Goal: Task Accomplishment & Management: Complete application form

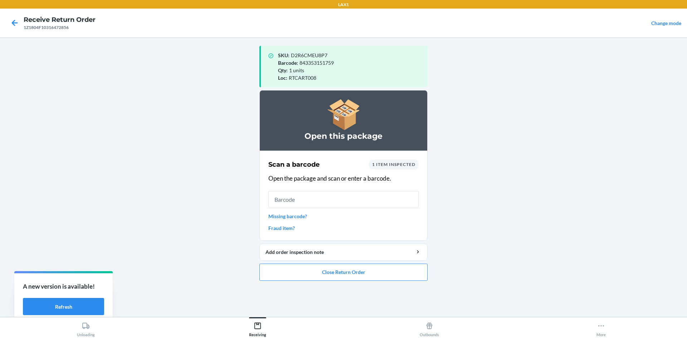
click at [349, 201] on input "text" at bounding box center [343, 199] width 150 height 17
click at [316, 272] on button "Close Return Order" at bounding box center [343, 272] width 168 height 17
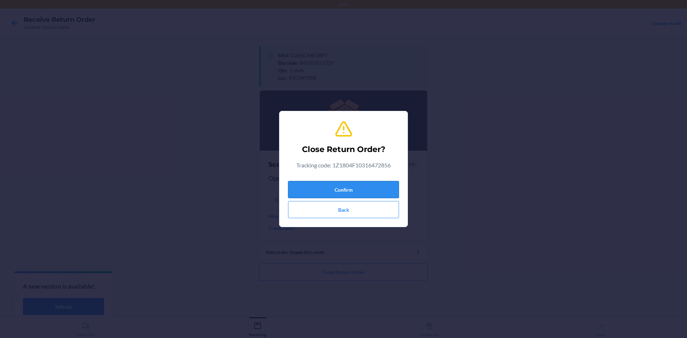
click at [339, 190] on button "Confirm" at bounding box center [343, 189] width 111 height 17
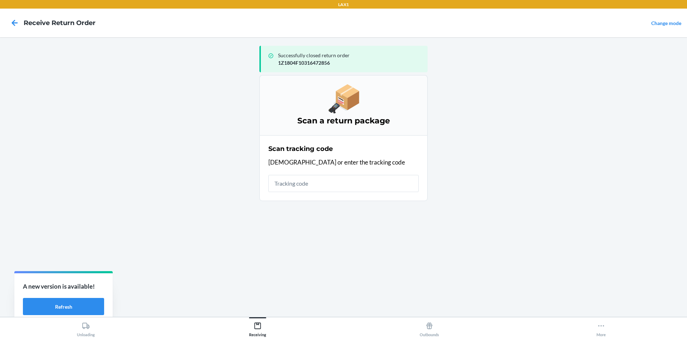
click at [337, 188] on input "text" at bounding box center [343, 183] width 150 height 17
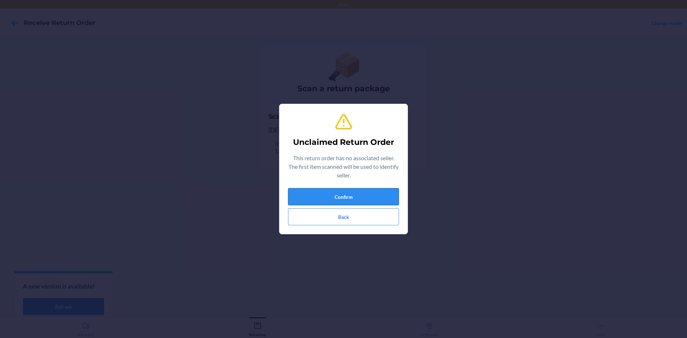
click at [370, 192] on button "Confirm" at bounding box center [343, 196] width 111 height 17
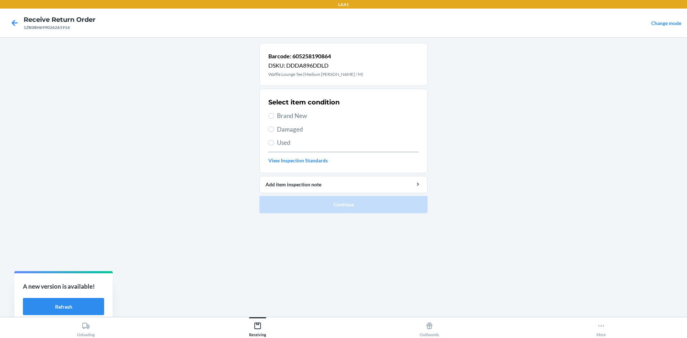
click at [297, 113] on span "Brand New" at bounding box center [348, 115] width 142 height 9
click at [274, 113] on input "Brand New" at bounding box center [271, 116] width 6 height 6
radio input "true"
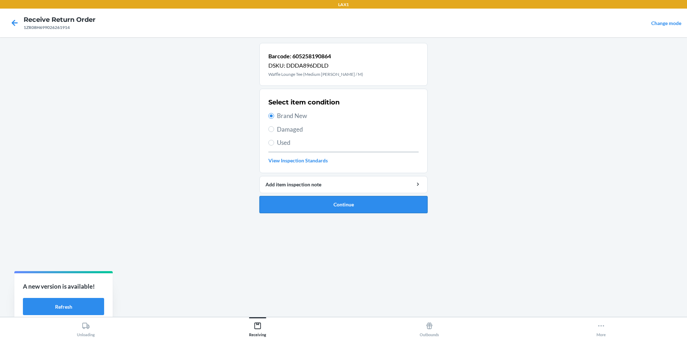
click at [357, 205] on button "Continue" at bounding box center [343, 204] width 168 height 17
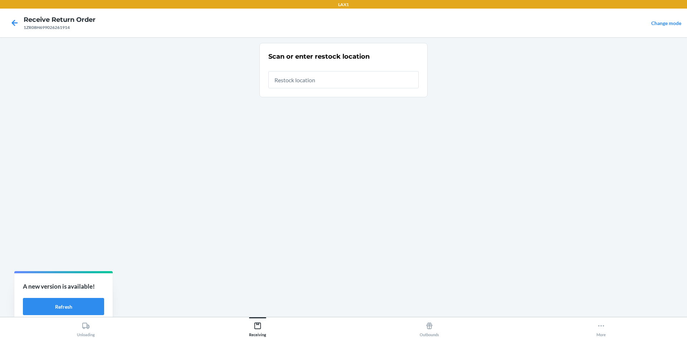
click at [326, 76] on input "text" at bounding box center [343, 79] width 150 height 17
type input "RTCART008"
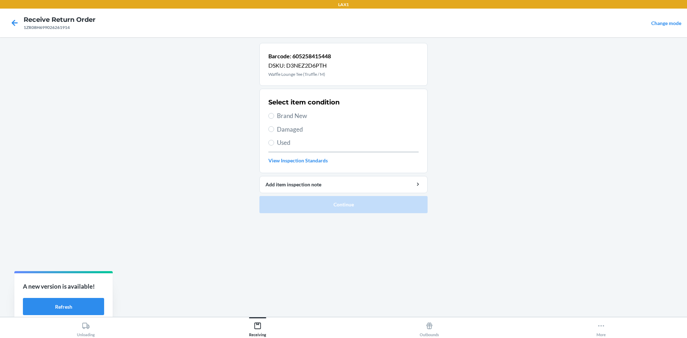
click at [268, 115] on section "Select item condition Brand New Damaged Used View Inspection Standards" at bounding box center [343, 131] width 168 height 84
click at [271, 116] on input "Brand New" at bounding box center [271, 116] width 6 height 6
radio input "true"
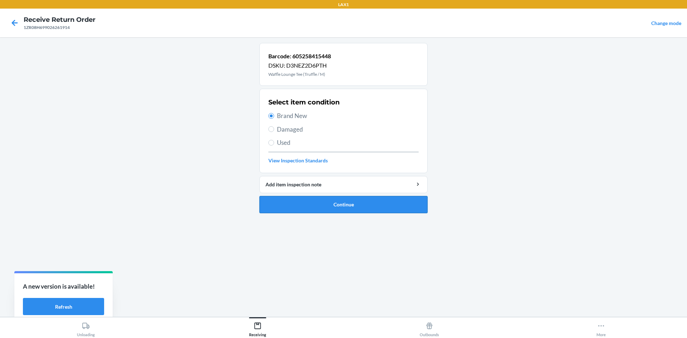
click at [378, 203] on button "Continue" at bounding box center [343, 204] width 168 height 17
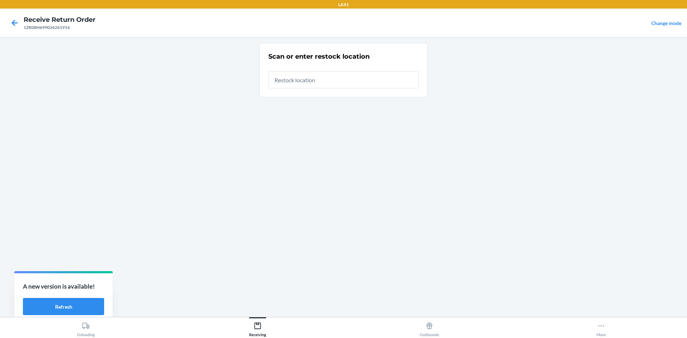
click at [343, 79] on input "text" at bounding box center [343, 79] width 150 height 17
type input "RTCART008"
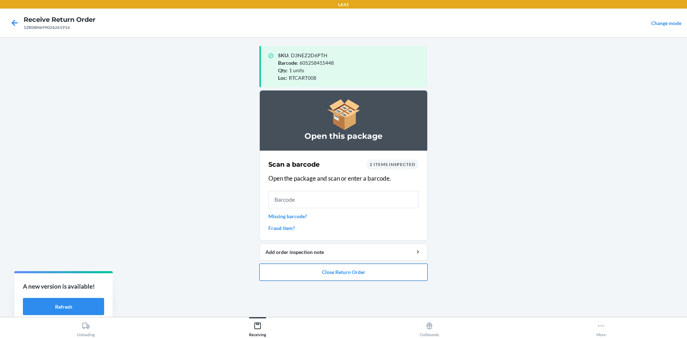
click at [335, 266] on button "Close Return Order" at bounding box center [343, 272] width 168 height 17
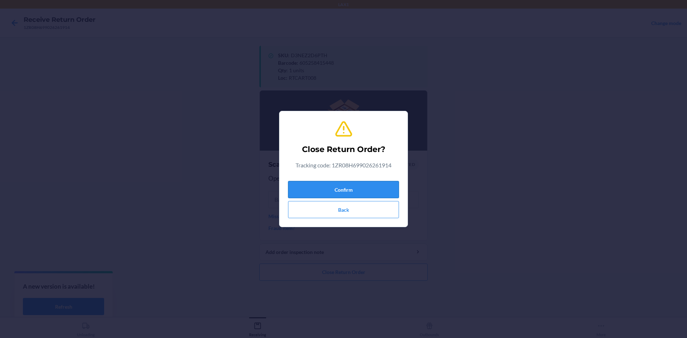
click at [332, 195] on button "Confirm" at bounding box center [343, 189] width 111 height 17
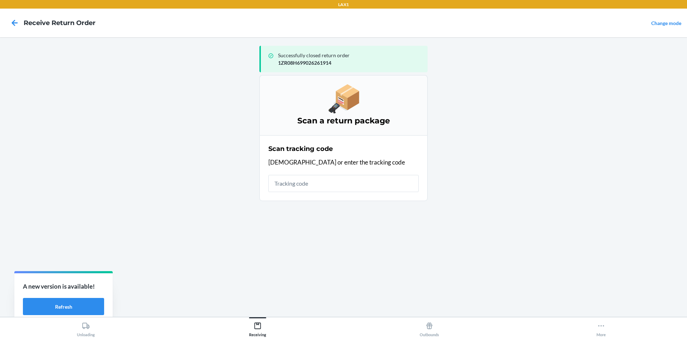
click at [334, 178] on input "text" at bounding box center [343, 183] width 150 height 17
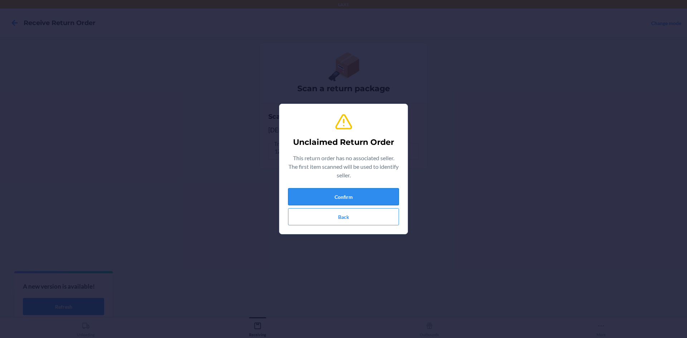
click at [338, 198] on button "Confirm" at bounding box center [343, 196] width 111 height 17
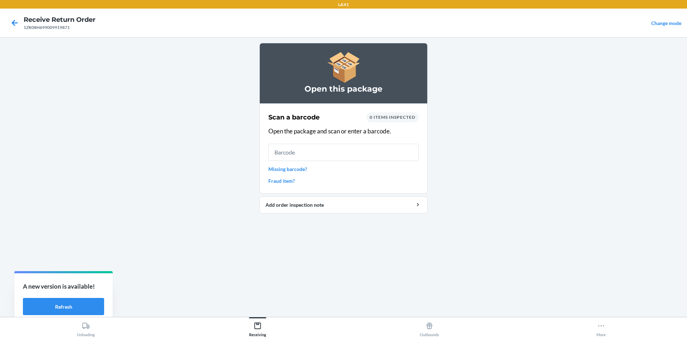
click at [347, 149] on input "text" at bounding box center [343, 152] width 150 height 17
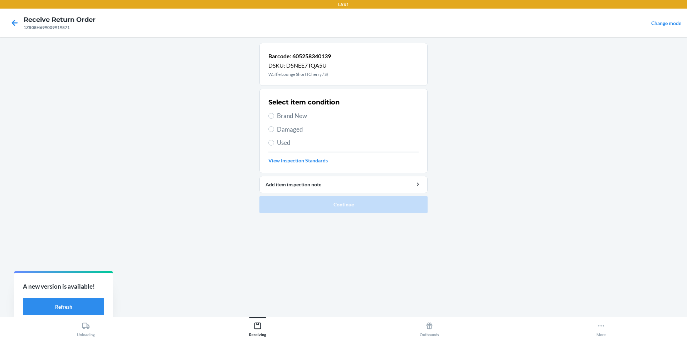
click at [281, 115] on span "Brand New" at bounding box center [348, 115] width 142 height 9
click at [274, 115] on input "Brand New" at bounding box center [271, 116] width 6 height 6
radio input "true"
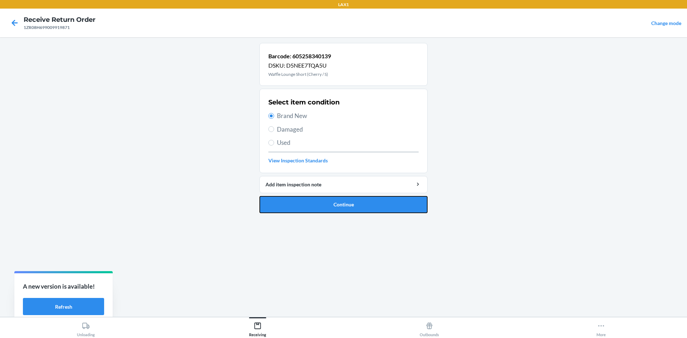
drag, startPoint x: 310, startPoint y: 212, endPoint x: 298, endPoint y: 179, distance: 34.6
click at [310, 209] on button "Continue" at bounding box center [343, 204] width 168 height 17
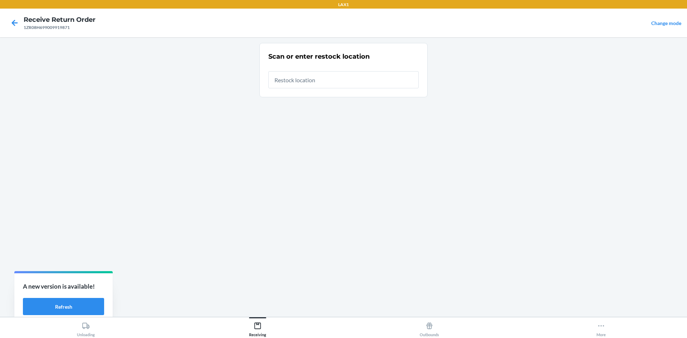
click at [301, 81] on input "text" at bounding box center [343, 79] width 150 height 17
type input "RTCART008"
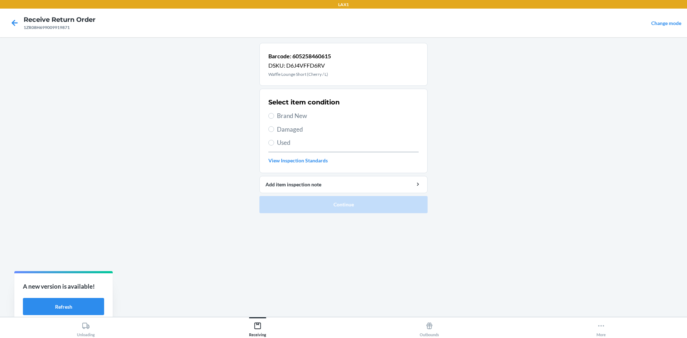
click at [289, 116] on span "Brand New" at bounding box center [348, 115] width 142 height 9
click at [274, 116] on input "Brand New" at bounding box center [271, 116] width 6 height 6
radio input "true"
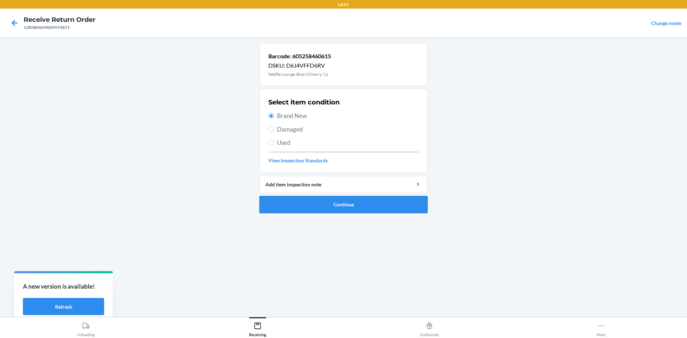
click at [340, 207] on button "Continue" at bounding box center [343, 204] width 168 height 17
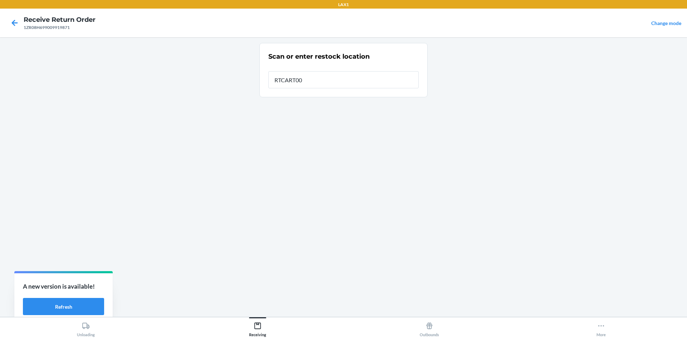
type input "RTCART008"
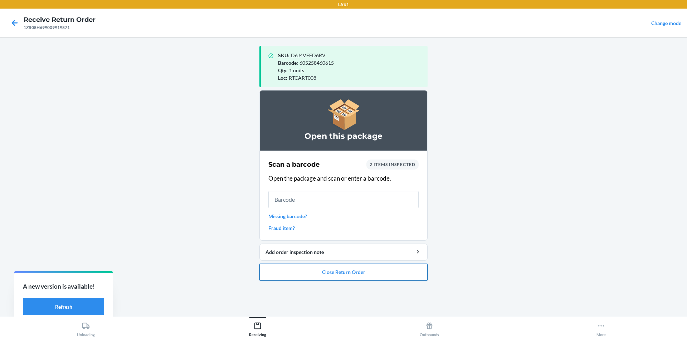
click at [358, 267] on button "Close Return Order" at bounding box center [343, 272] width 168 height 17
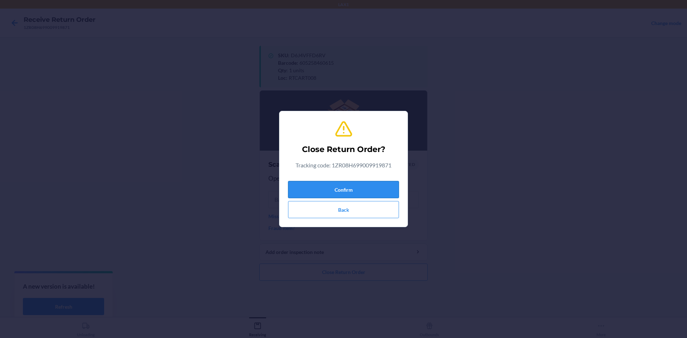
click at [341, 183] on button "Confirm" at bounding box center [343, 189] width 111 height 17
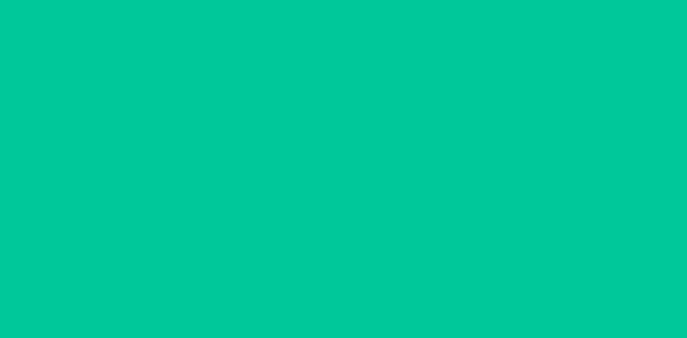
click at [344, 186] on input "text" at bounding box center [343, 183] width 150 height 17
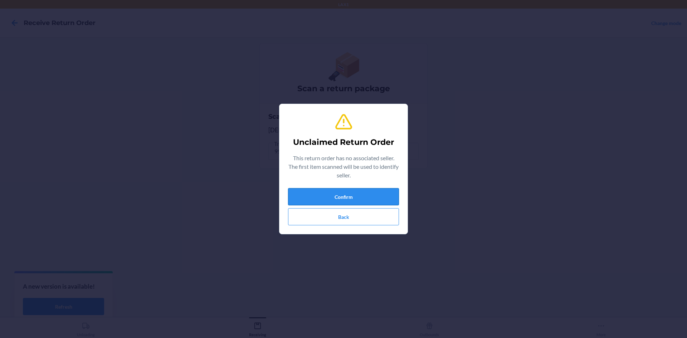
click at [330, 196] on button "Confirm" at bounding box center [343, 196] width 111 height 17
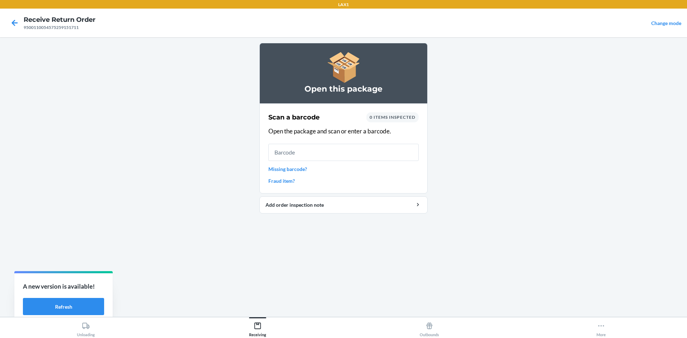
click at [325, 156] on input "text" at bounding box center [343, 152] width 150 height 17
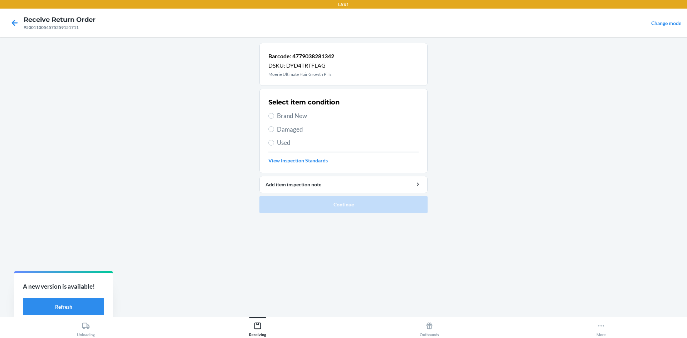
click at [296, 113] on span "Brand New" at bounding box center [348, 115] width 142 height 9
click at [274, 113] on input "Brand New" at bounding box center [271, 116] width 6 height 6
radio input "true"
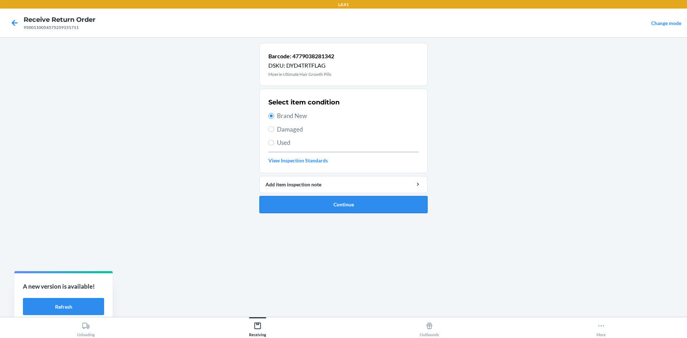
click at [384, 209] on button "Continue" at bounding box center [343, 204] width 168 height 17
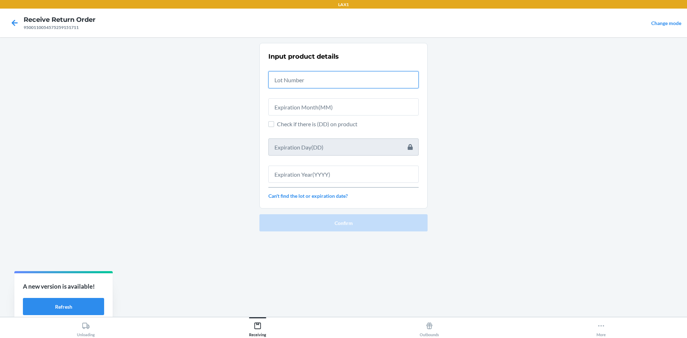
click at [327, 80] on input "text" at bounding box center [343, 79] width 150 height 17
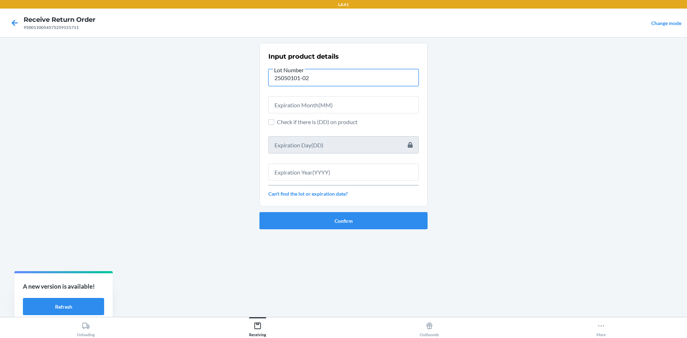
type input "25050101-02"
click at [340, 101] on input "text" at bounding box center [343, 104] width 150 height 17
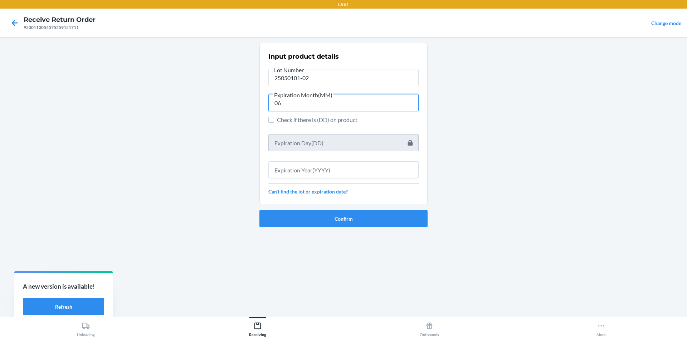
type input "0"
type input "2"
click at [273, 121] on input "Check if there is (DD) on product" at bounding box center [271, 120] width 6 height 6
checkbox input "true"
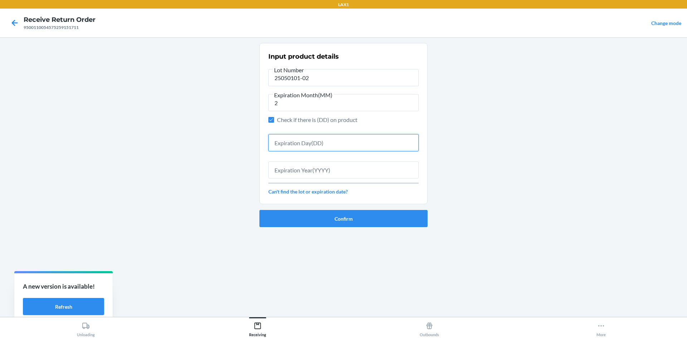
click at [307, 145] on input "text" at bounding box center [343, 142] width 150 height 17
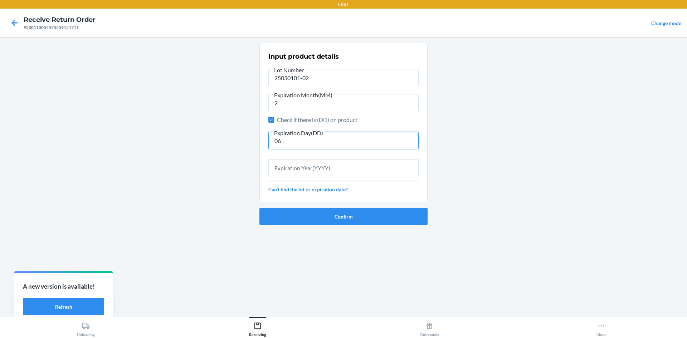
type input "06"
click at [302, 103] on input "2" at bounding box center [343, 102] width 150 height 17
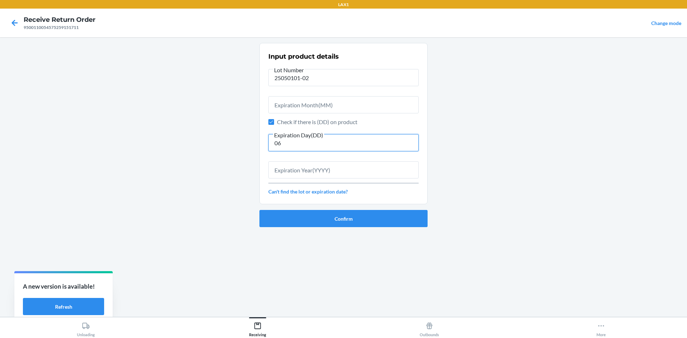
click at [300, 144] on input "06" at bounding box center [343, 142] width 150 height 17
type input "0"
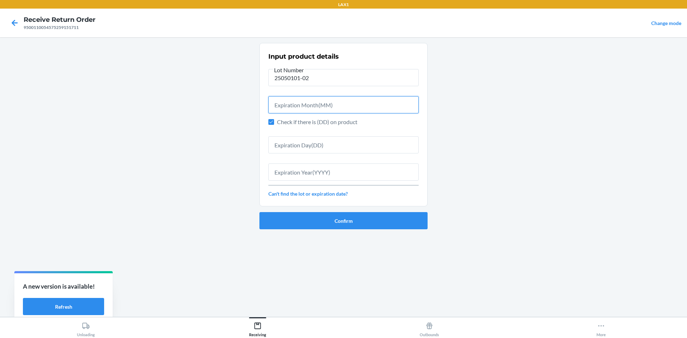
click at [304, 98] on input "text" at bounding box center [343, 104] width 150 height 17
click at [272, 120] on input "Check if there is (DD) on product" at bounding box center [271, 122] width 6 height 6
checkbox input "false"
click at [293, 105] on input "text" at bounding box center [343, 104] width 150 height 17
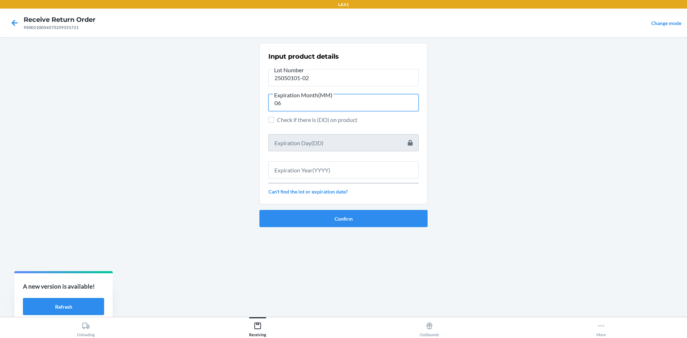
type input "06"
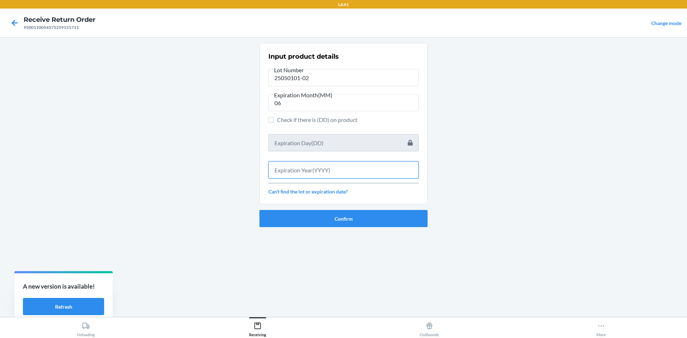
click at [296, 166] on input "text" at bounding box center [343, 169] width 150 height 17
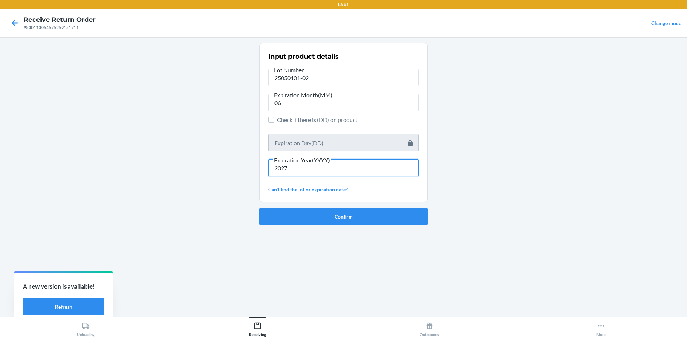
type input "2027"
click at [311, 212] on button "Confirm" at bounding box center [343, 216] width 168 height 17
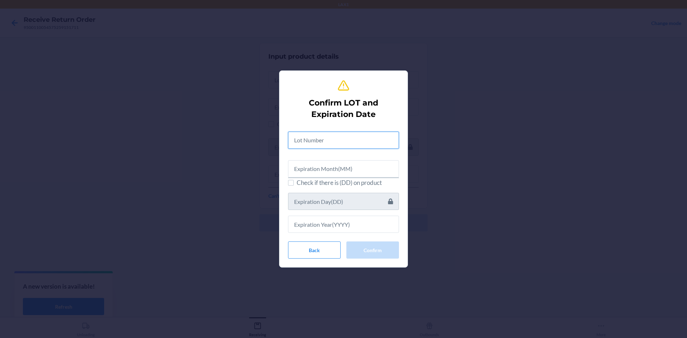
click at [325, 143] on input "text" at bounding box center [343, 140] width 111 height 17
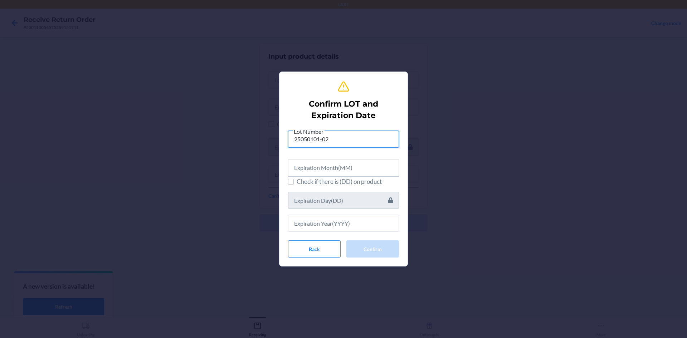
type input "25050101-02"
click at [332, 170] on input "text" at bounding box center [343, 167] width 111 height 17
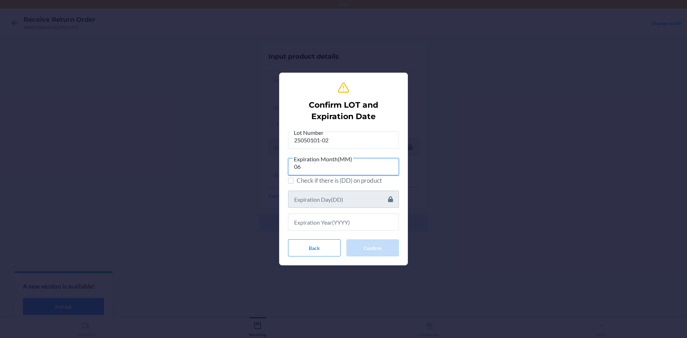
type input "06"
click at [309, 219] on input "text" at bounding box center [343, 222] width 111 height 17
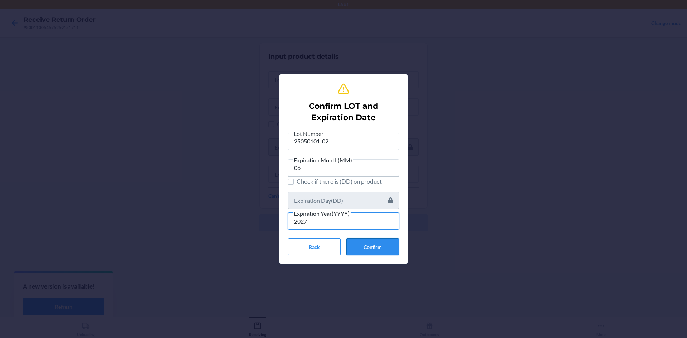
type input "2027"
click at [364, 247] on button "Confirm" at bounding box center [372, 246] width 53 height 17
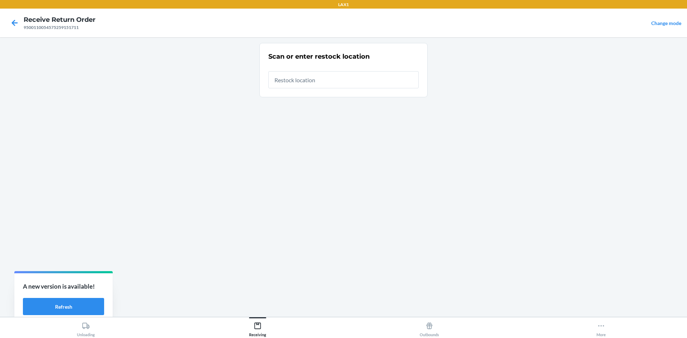
click at [311, 77] on input "text" at bounding box center [343, 79] width 150 height 17
type input "RTCART008"
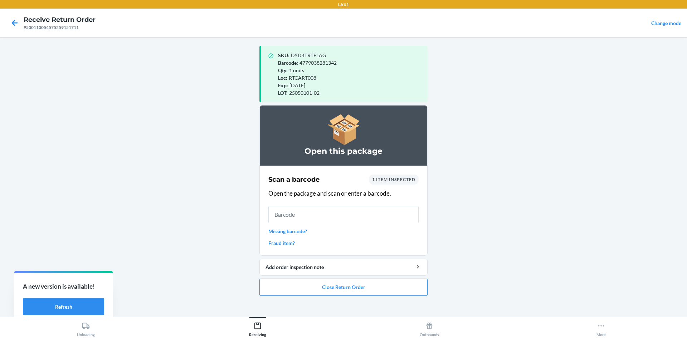
click at [284, 233] on link "Missing barcode?" at bounding box center [343, 232] width 150 height 8
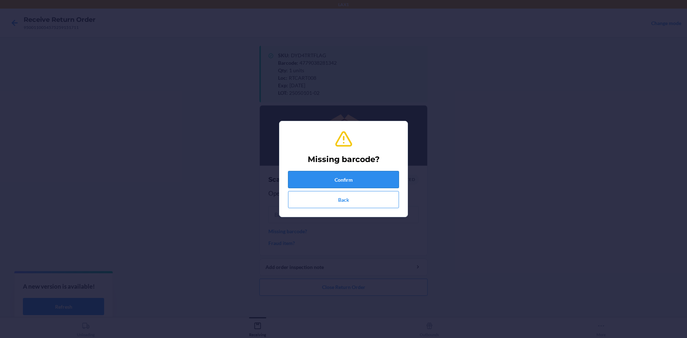
click at [340, 172] on button "Confirm" at bounding box center [343, 179] width 111 height 17
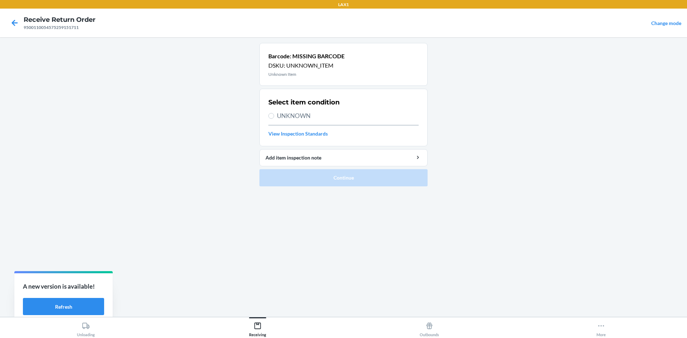
click at [295, 112] on span "UNKNOWN" at bounding box center [348, 115] width 142 height 9
click at [274, 113] on input "UNKNOWN" at bounding box center [271, 116] width 6 height 6
radio input "true"
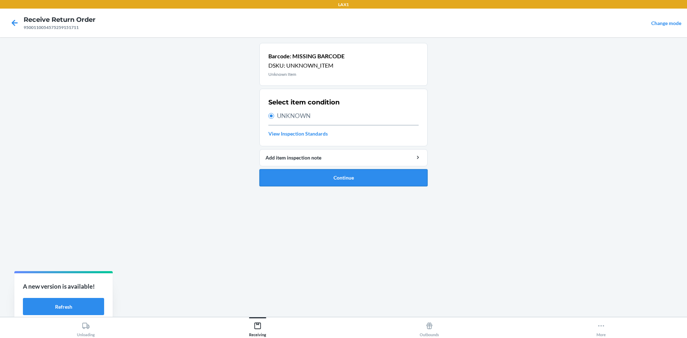
click at [326, 180] on button "Continue" at bounding box center [343, 177] width 168 height 17
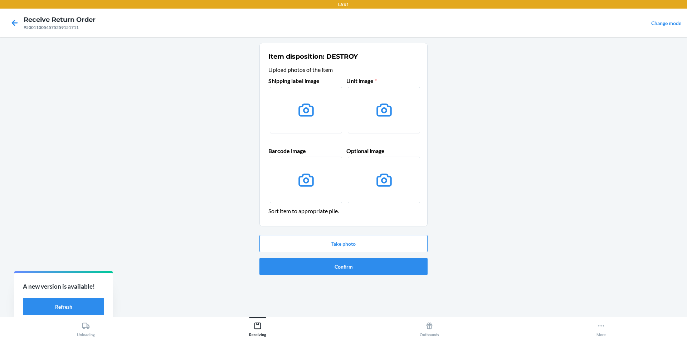
click at [329, 193] on label at bounding box center [306, 180] width 72 height 47
click at [0, 0] on input "file" at bounding box center [0, 0] width 0 height 0
click at [353, 246] on button "Take photo" at bounding box center [343, 243] width 168 height 17
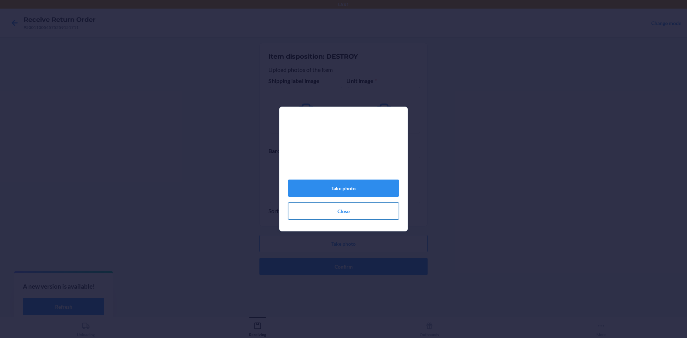
drag, startPoint x: 351, startPoint y: 213, endPoint x: 127, endPoint y: 58, distance: 272.8
click at [351, 209] on button "Close" at bounding box center [343, 211] width 111 height 17
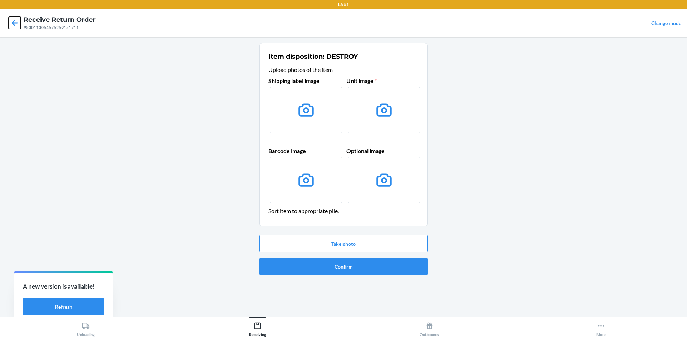
click at [14, 23] on icon at bounding box center [15, 23] width 6 height 6
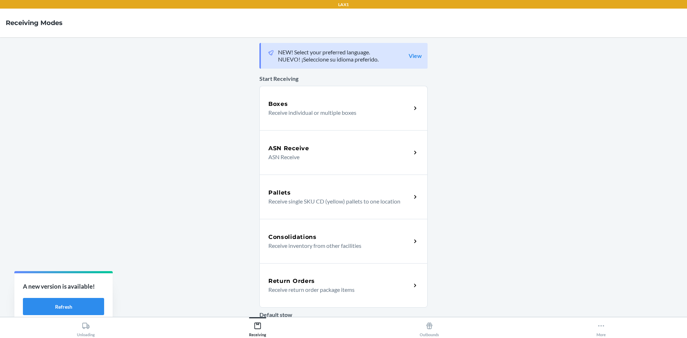
click at [310, 292] on p "Receive return order package items" at bounding box center [336, 290] width 137 height 9
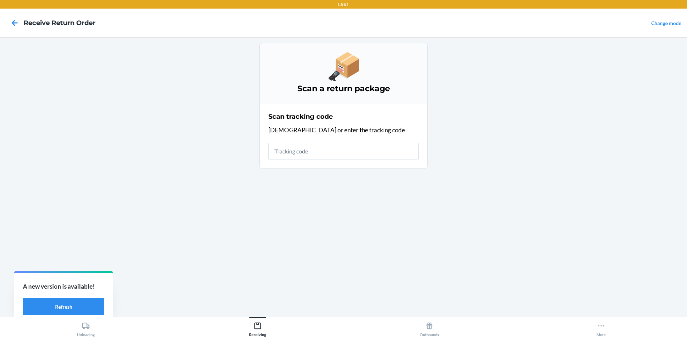
click at [351, 150] on input "text" at bounding box center [343, 151] width 150 height 17
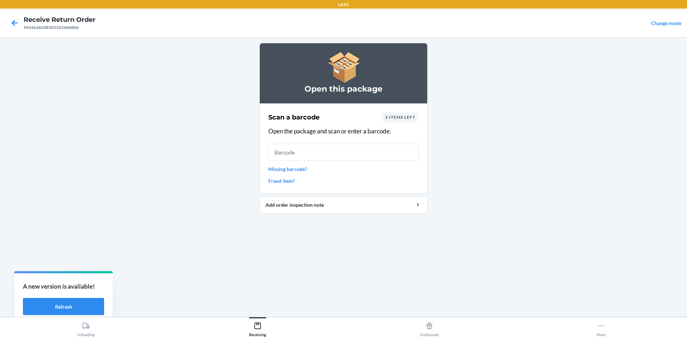
click at [10, 21] on div at bounding box center [15, 23] width 18 height 18
click at [10, 21] on icon at bounding box center [15, 23] width 12 height 12
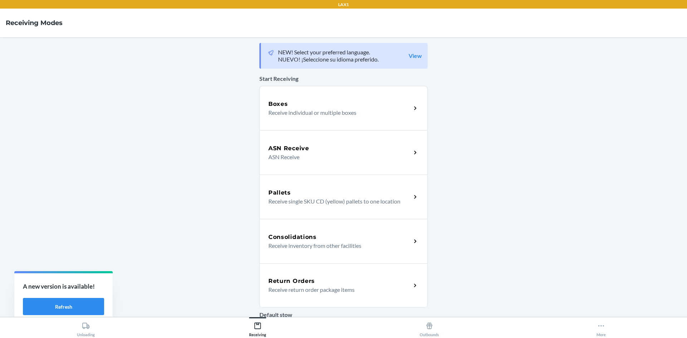
click at [319, 289] on p "Receive return order package items" at bounding box center [336, 290] width 137 height 9
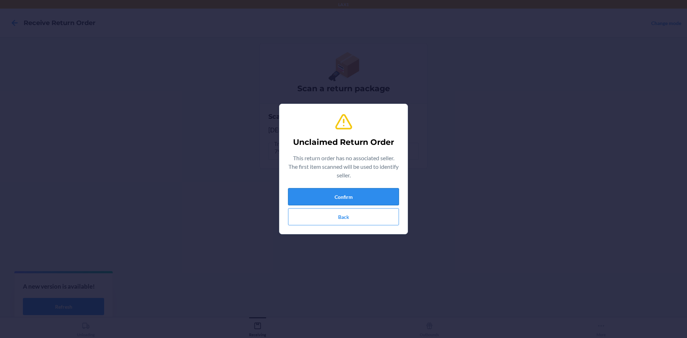
click at [332, 200] on button "Confirm" at bounding box center [343, 196] width 111 height 17
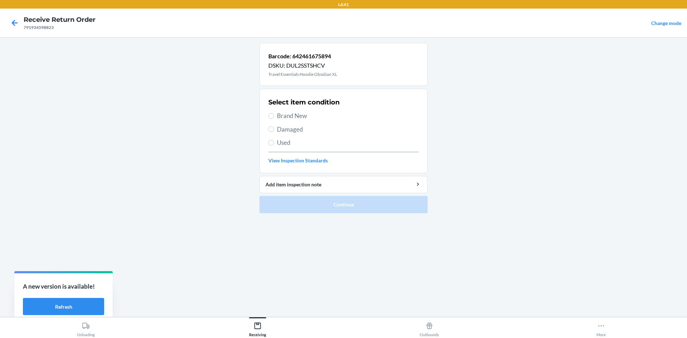
click at [287, 142] on span "Used" at bounding box center [348, 142] width 142 height 9
click at [274, 142] on input "Used" at bounding box center [271, 143] width 6 height 6
radio input "true"
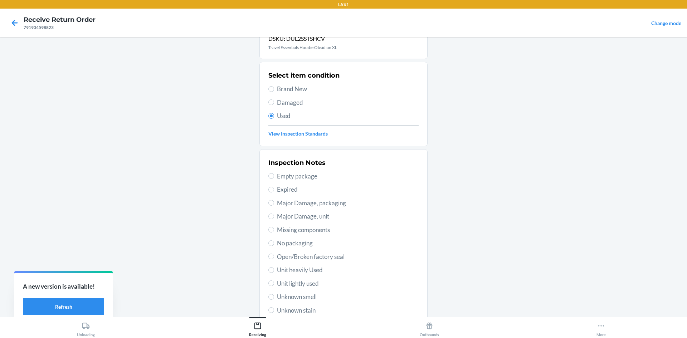
drag, startPoint x: 310, startPoint y: 238, endPoint x: 343, endPoint y: 288, distance: 59.2
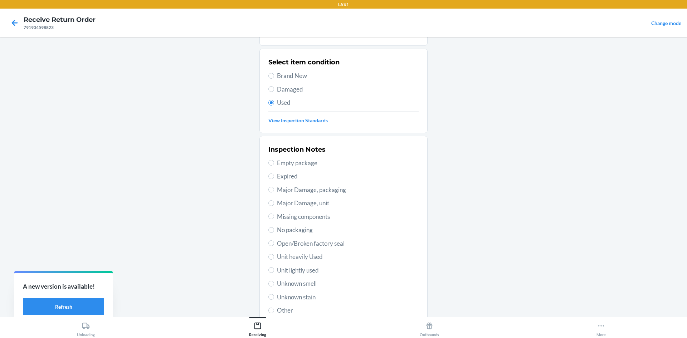
click at [304, 268] on span "Unit lightly used" at bounding box center [348, 270] width 142 height 9
click at [274, 268] on input "Unit lightly used" at bounding box center [271, 270] width 6 height 6
radio input "true"
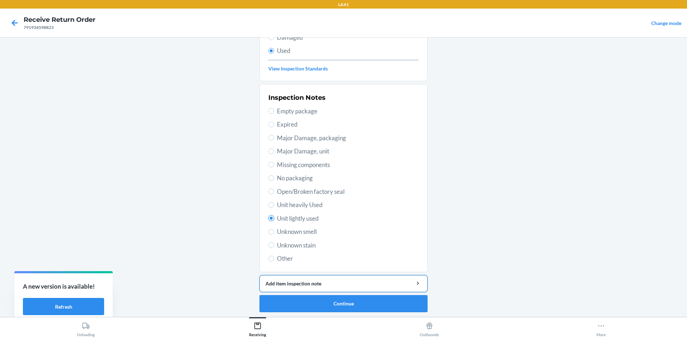
scroll to position [93, 0]
click at [307, 300] on button "Continue" at bounding box center [343, 302] width 168 height 17
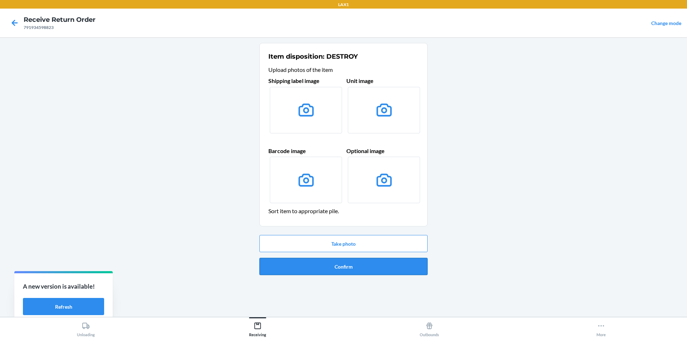
click at [338, 274] on button "Confirm" at bounding box center [343, 266] width 168 height 17
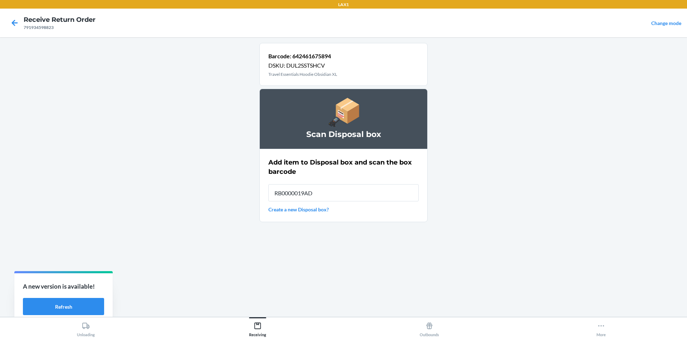
type input "RB0000019AD"
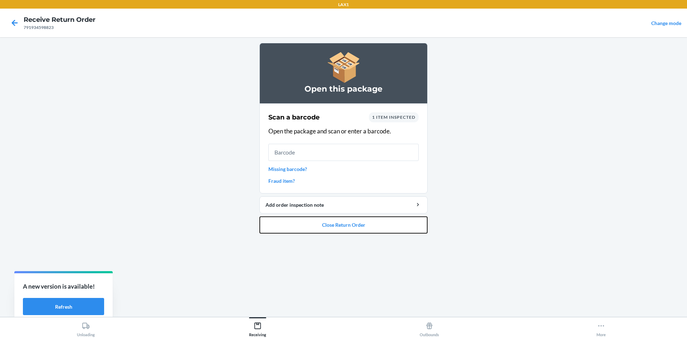
drag, startPoint x: 324, startPoint y: 223, endPoint x: 333, endPoint y: 188, distance: 36.5
click at [333, 188] on li "Open this package Scan a barcode 1 item inspected Open the package and scan or …" at bounding box center [343, 138] width 168 height 191
drag, startPoint x: 341, startPoint y: 225, endPoint x: 342, endPoint y: 220, distance: 5.4
click at [341, 223] on button "Close Return Order" at bounding box center [343, 225] width 168 height 17
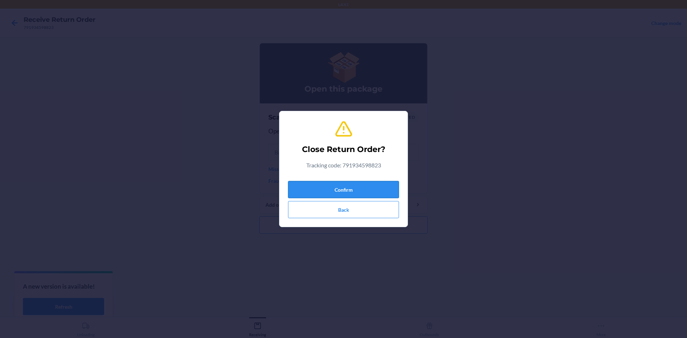
click at [343, 190] on button "Confirm" at bounding box center [343, 189] width 111 height 17
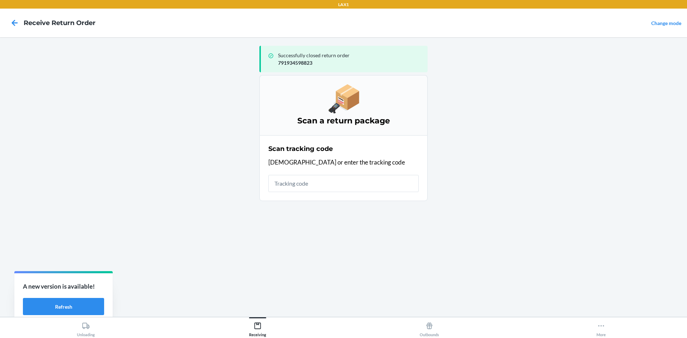
click at [336, 181] on input "text" at bounding box center [343, 183] width 150 height 17
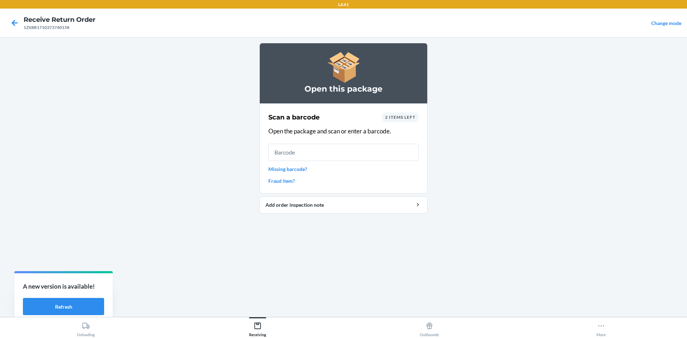
drag, startPoint x: 336, startPoint y: 155, endPoint x: 335, endPoint y: 150, distance: 4.3
click at [336, 155] on input "text" at bounding box center [343, 152] width 150 height 17
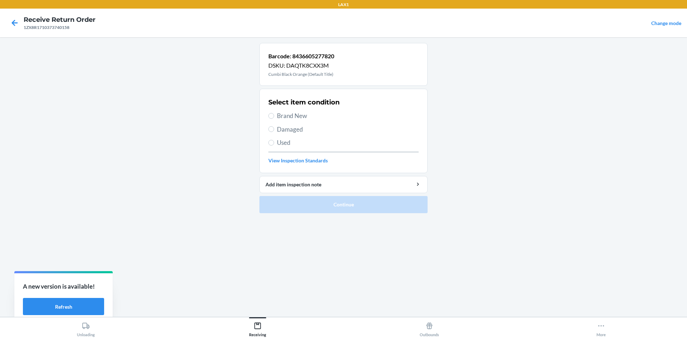
drag, startPoint x: 275, startPoint y: 110, endPoint x: 278, endPoint y: 114, distance: 5.2
click at [278, 114] on div "Select item condition Brand New Damaged Used View Inspection Standards" at bounding box center [343, 131] width 150 height 71
click at [278, 114] on span "Brand New" at bounding box center [348, 115] width 142 height 9
click at [274, 114] on input "Brand New" at bounding box center [271, 116] width 6 height 6
radio input "true"
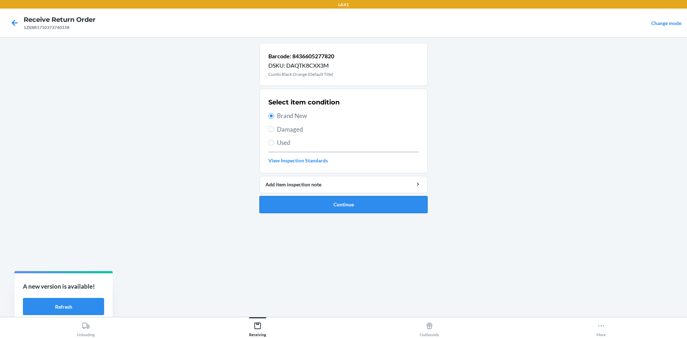
click at [323, 207] on button "Continue" at bounding box center [343, 204] width 168 height 17
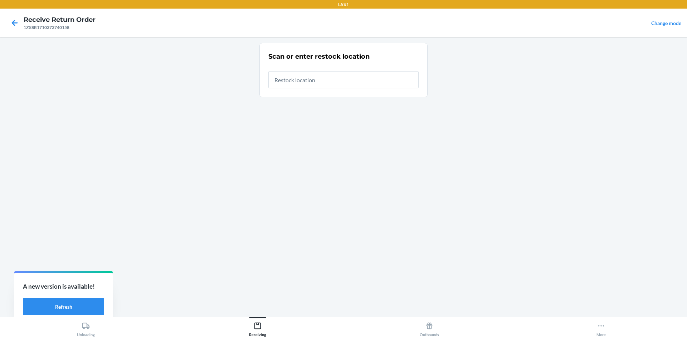
click at [327, 77] on input "text" at bounding box center [343, 79] width 150 height 17
type input "RTCART008"
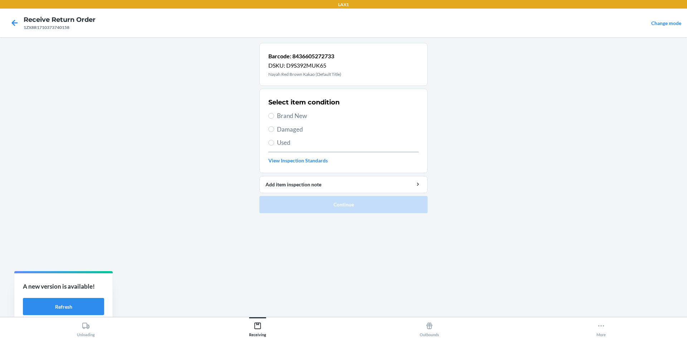
click at [294, 115] on span "Brand New" at bounding box center [348, 115] width 142 height 9
click at [274, 115] on input "Brand New" at bounding box center [271, 116] width 6 height 6
radio input "true"
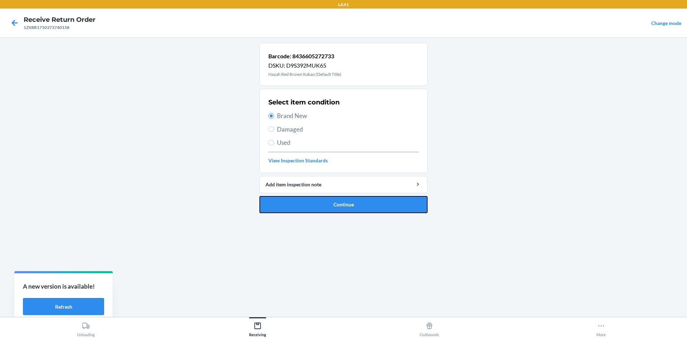
click at [321, 207] on button "Continue" at bounding box center [343, 204] width 168 height 17
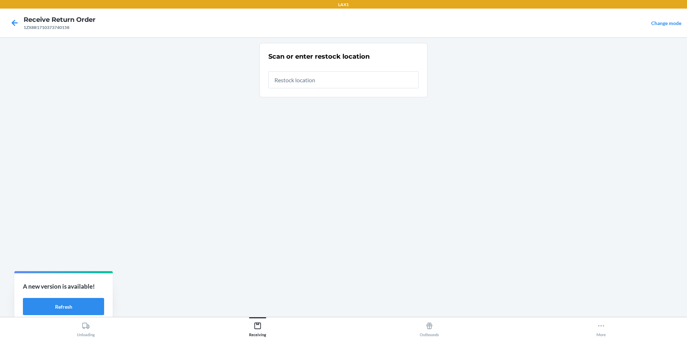
drag, startPoint x: 345, startPoint y: 82, endPoint x: 346, endPoint y: 74, distance: 8.8
click at [345, 78] on input "text" at bounding box center [343, 79] width 150 height 17
type input "RTCART008"
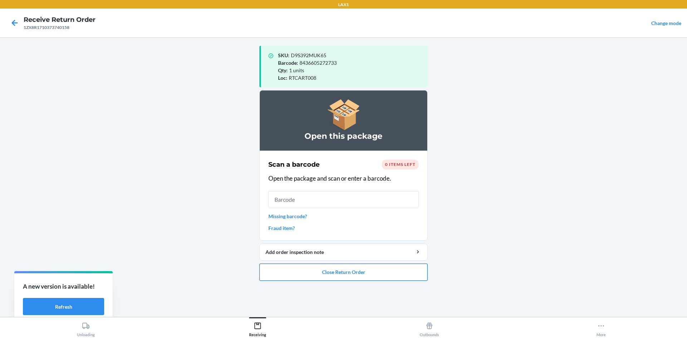
click at [348, 278] on button "Close Return Order" at bounding box center [343, 272] width 168 height 17
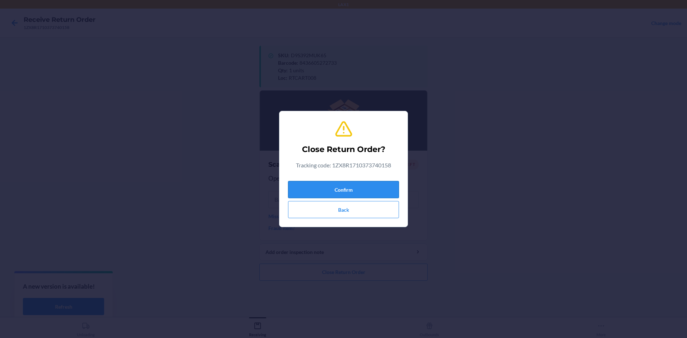
click at [339, 192] on button "Confirm" at bounding box center [343, 189] width 111 height 17
